Goal: Task Accomplishment & Management: Manage account settings

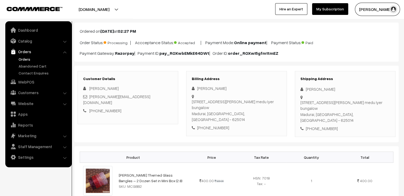
scroll to position [27, 0]
click at [27, 20] on link "Orders" at bounding box center [43, 59] width 53 height 6
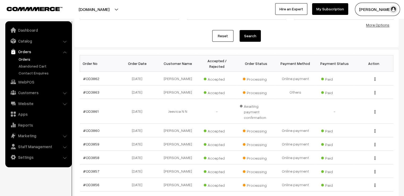
scroll to position [80, 0]
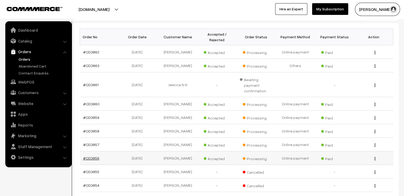
click at [92, 156] on link "#OD3856" at bounding box center [91, 158] width 16 height 5
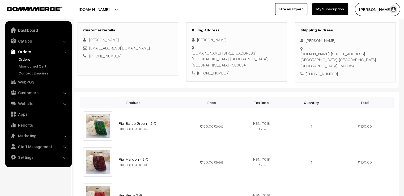
drag, startPoint x: 345, startPoint y: 137, endPoint x: 400, endPoint y: 194, distance: 79.5
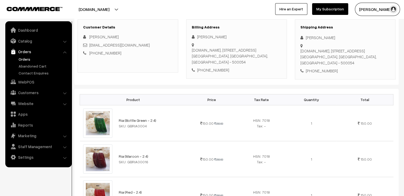
click at [339, 53] on div "D.no, 6-237/2, Vani nagar, Chintal Hyderabad, Telangana, India - 500054" at bounding box center [346, 57] width 90 height 18
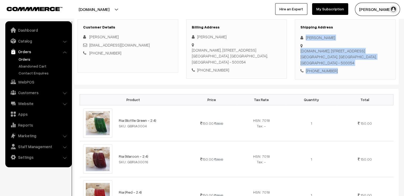
drag, startPoint x: 337, startPoint y: 60, endPoint x: 298, endPoint y: 34, distance: 46.8
click at [298, 34] on div "Shipping Address Deepthi Pabbu D.no, 6-237/2, Vani nagar, Chintal Hyderabad, Te…" at bounding box center [345, 49] width 101 height 60
copy div "Deepthi Pabbu D.no, 6-237/2, Vani nagar, Chintal Hyderabad, Telangana, India - …"
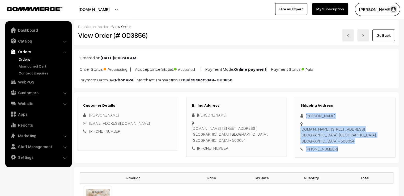
click at [348, 35] on img at bounding box center [347, 35] width 3 height 3
drag, startPoint x: 338, startPoint y: 149, endPoint x: 300, endPoint y: 115, distance: 51.0
click at [300, 115] on div "Shipping Address Roshini Siddharth 4/748-11, 10th cross street, M.M.S colony, M…" at bounding box center [345, 128] width 101 height 60
copy div "Roshini Siddharth 4/748-11, 10th cross street, M.M.S colony, Mahalakshmi Nagar,…"
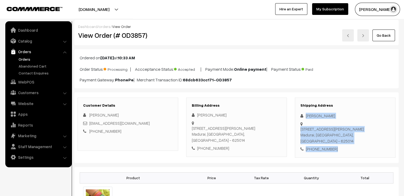
click at [349, 35] on img at bounding box center [347, 35] width 3 height 3
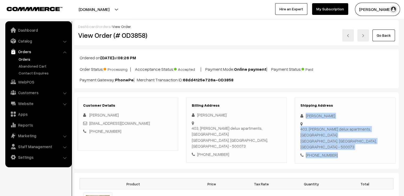
drag, startPoint x: 336, startPoint y: 137, endPoint x: 300, endPoint y: 116, distance: 41.9
click at [300, 116] on div "Shipping Address Deepa M 403, Sai Kiran delux apartments, Sri Nagar Colony Hyde…" at bounding box center [345, 131] width 101 height 66
copy div "Deepa M 403, Sai Kiran delux apartments, Sri Nagar Colony Hyderabad, Telangana,…"
click at [348, 34] on img at bounding box center [347, 35] width 3 height 3
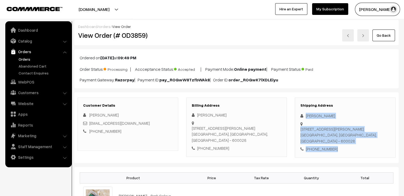
drag, startPoint x: 333, startPoint y: 150, endPoint x: 299, endPoint y: 117, distance: 47.5
click at [299, 117] on div "Shipping Address [PERSON_NAME] [STREET_ADDRESS][PERSON_NAME] [PHONE_NUMBER]" at bounding box center [345, 128] width 101 height 60
copy div "Vasudha [STREET_ADDRESS][PERSON_NAME] [PHONE_NUMBER]"
click at [348, 35] on img at bounding box center [347, 35] width 3 height 3
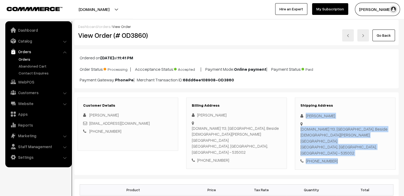
drag, startPoint x: 336, startPoint y: 152, endPoint x: 300, endPoint y: 117, distance: 50.4
click at [300, 117] on div "Shipping Address Ramesh Kumar Narayanam D.No 113, SVN Nagar, Beside kalyana Ven…" at bounding box center [345, 134] width 101 height 72
copy div "Ramesh Kumar Narayanam D.No 113, SVN Nagar, Beside kalyana Venkateswara Swamy T…"
click at [348, 37] on link at bounding box center [348, 35] width 12 height 12
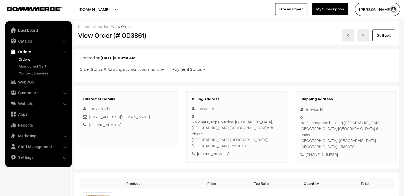
click at [348, 37] on link at bounding box center [348, 35] width 12 height 12
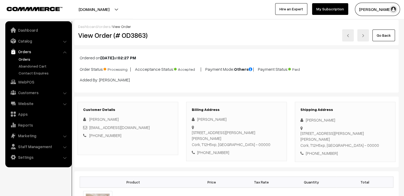
click at [363, 39] on link at bounding box center [363, 35] width 12 height 12
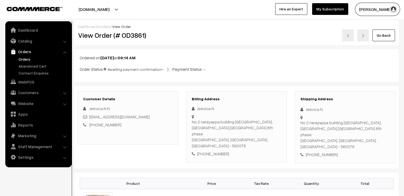
click at [348, 35] on img at bounding box center [347, 35] width 3 height 3
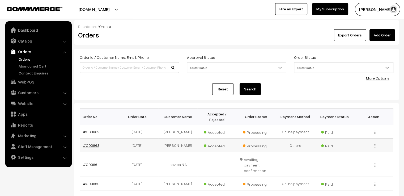
click at [91, 143] on link "#OD3863" at bounding box center [91, 145] width 16 height 5
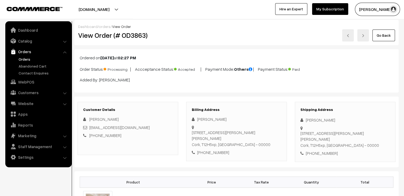
drag, startPoint x: 342, startPoint y: 143, endPoint x: 299, endPoint y: 117, distance: 50.4
click at [299, 117] on div "Shipping Address Susmi Sreenath 33 Alden grove, Douglas Cork, T12H5xp, Ireland …" at bounding box center [345, 132] width 101 height 60
copy div "Susmi Sreenath 33 Alden grove, Douglas Cork, T12H5xp, Ireland - 00000 +353 8926…"
click at [349, 35] on img at bounding box center [347, 35] width 3 height 3
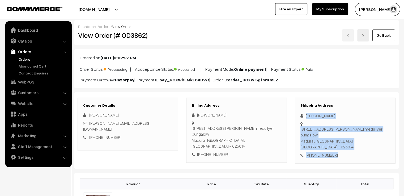
drag, startPoint x: 338, startPoint y: 151, endPoint x: 301, endPoint y: 115, distance: 51.5
click at [301, 115] on div "Shipping Address [PERSON_NAME] [STREET_ADDRESS][PERSON_NAME] [PHONE_NUMBER]" at bounding box center [345, 131] width 101 height 66
copy div "[PERSON_NAME] [STREET_ADDRESS][PERSON_NAME] [PHONE_NUMBER]"
click at [102, 25] on link "orders" at bounding box center [105, 26] width 12 height 5
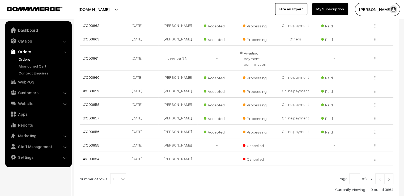
scroll to position [135, 0]
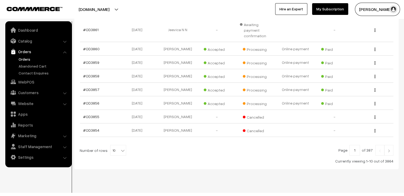
click at [388, 149] on img at bounding box center [389, 150] width 5 height 3
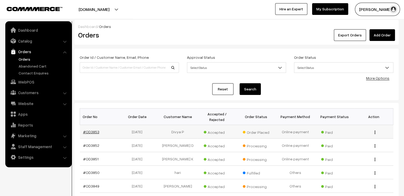
click at [95, 129] on link "#OD3853" at bounding box center [91, 131] width 16 height 5
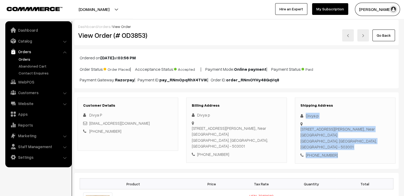
drag, startPoint x: 340, startPoint y: 151, endPoint x: 297, endPoint y: 112, distance: 58.0
click at [297, 112] on div "Shipping Address Divya p Flat No 210, A Block, Ashoka Towers, vinayak nagar,, N…" at bounding box center [345, 131] width 101 height 66
copy div "Divya p Flat No 210, A Block, Ashoka Towers, vinayak nagar,, Near baswa gardens…"
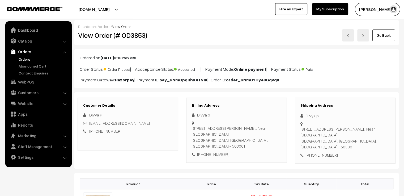
click at [105, 26] on link "orders" at bounding box center [105, 26] width 12 height 5
